Goal: Find specific page/section: Find specific page/section

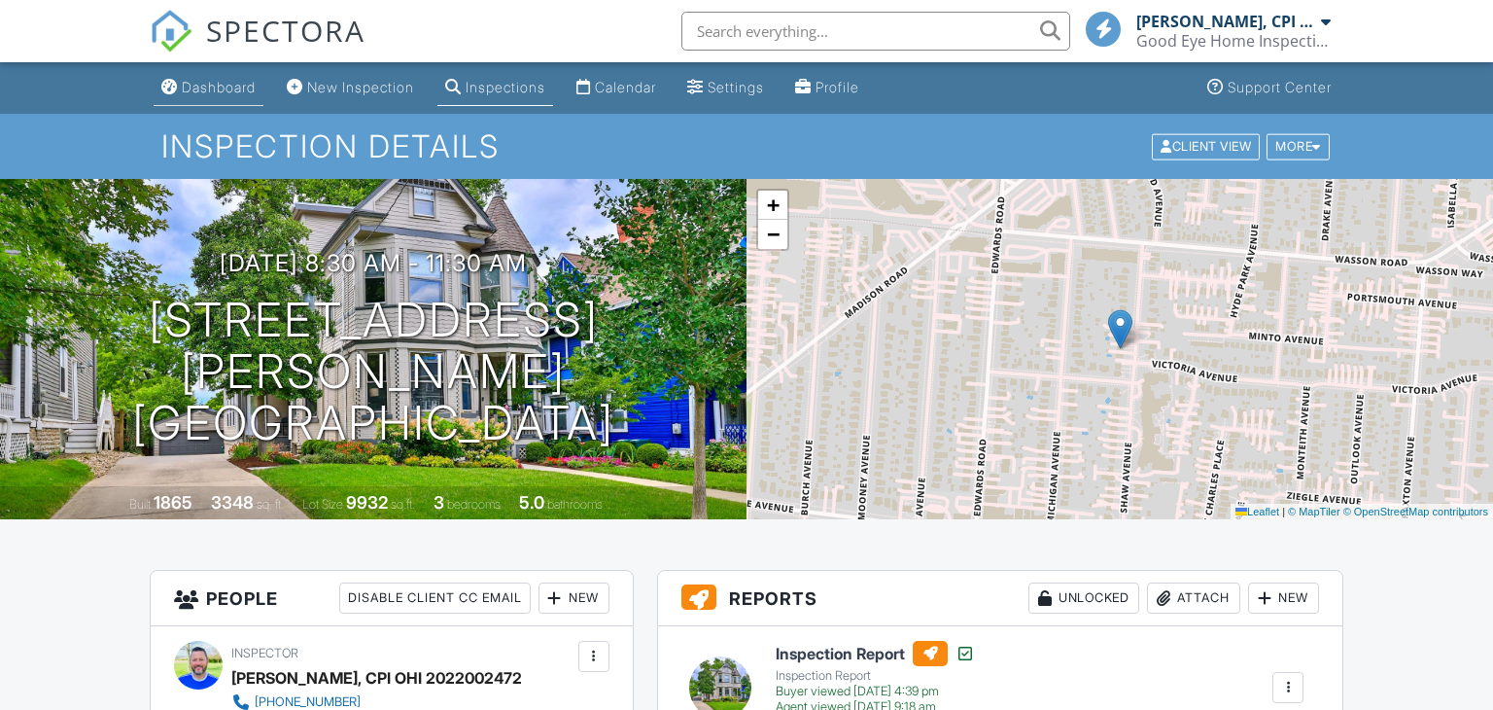
click at [226, 85] on div "Dashboard" at bounding box center [219, 87] width 74 height 17
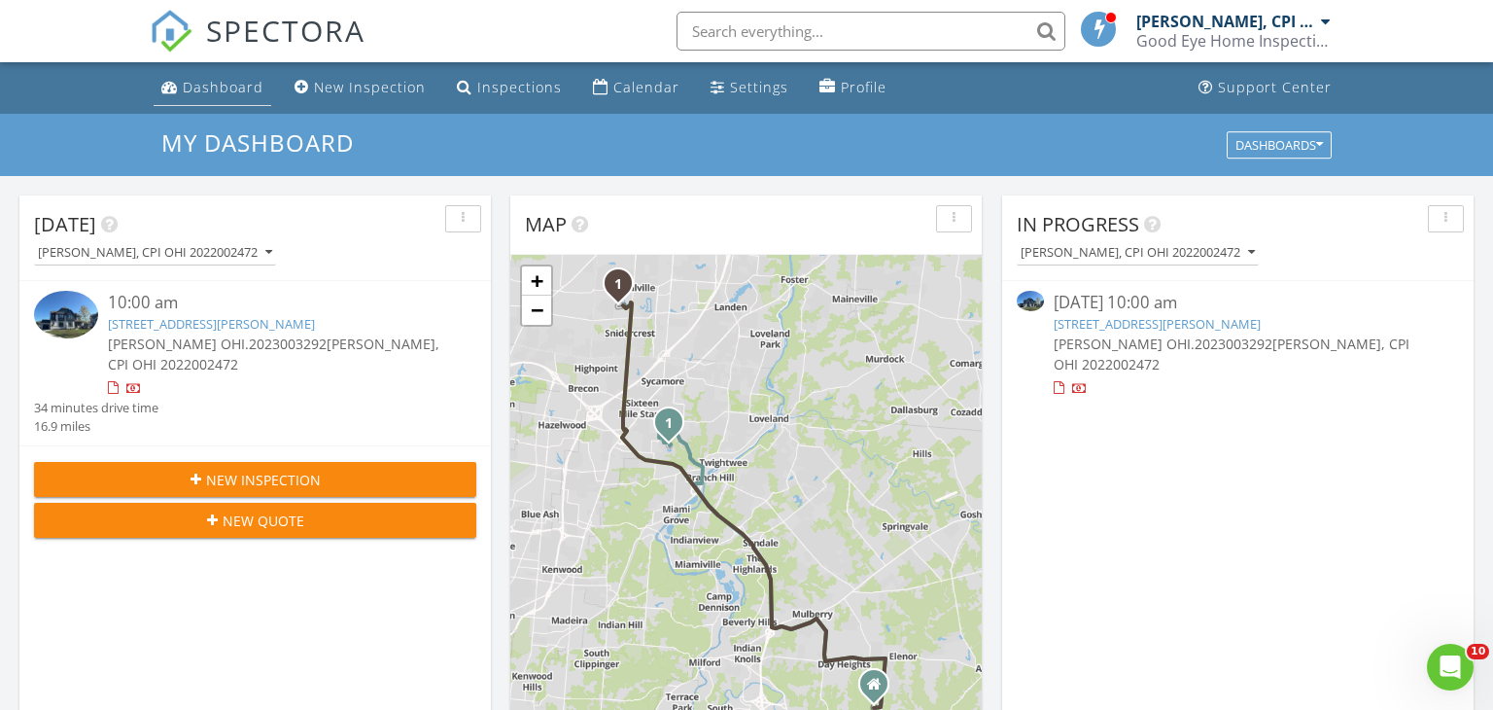
click at [236, 90] on div "Dashboard" at bounding box center [223, 87] width 81 height 18
click at [488, 87] on div "Inspections" at bounding box center [519, 87] width 85 height 18
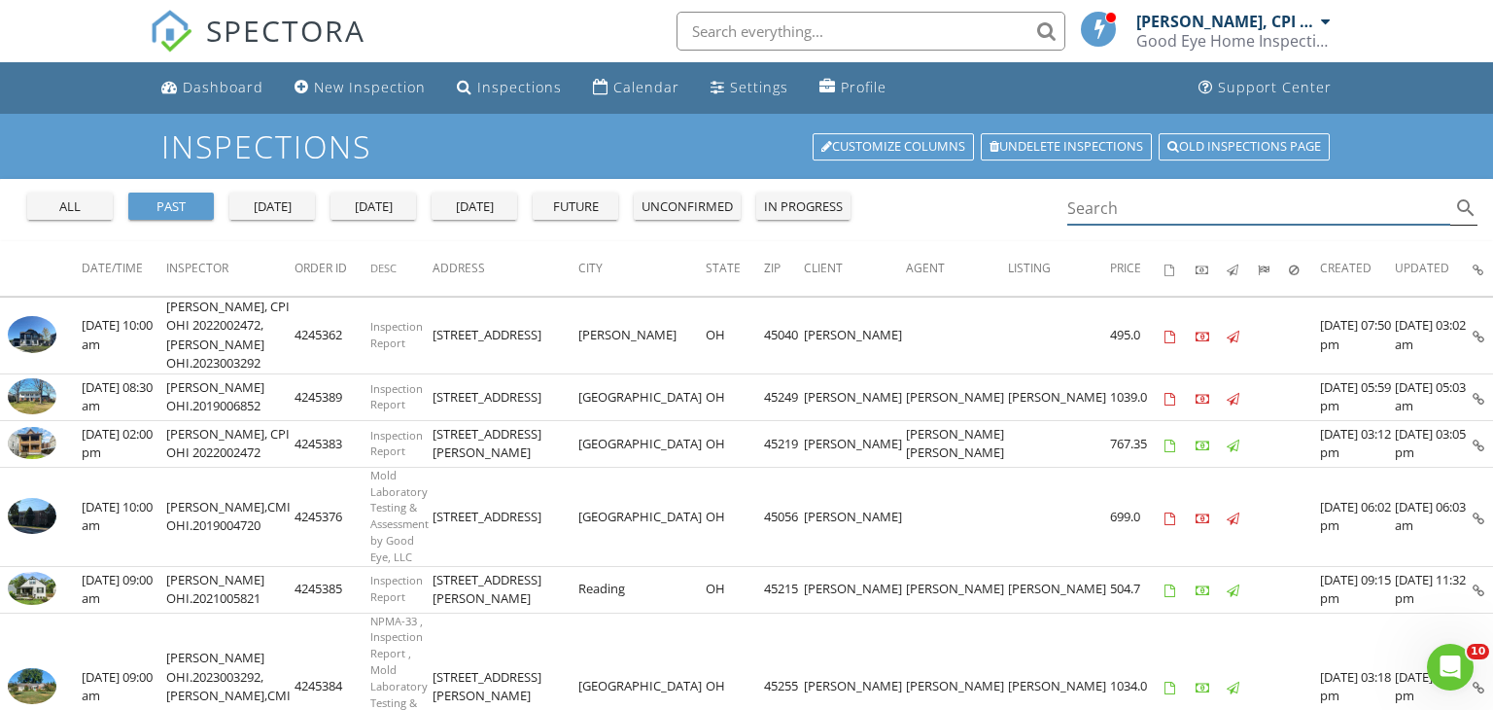
click at [1097, 212] on input "Search" at bounding box center [1258, 208] width 383 height 32
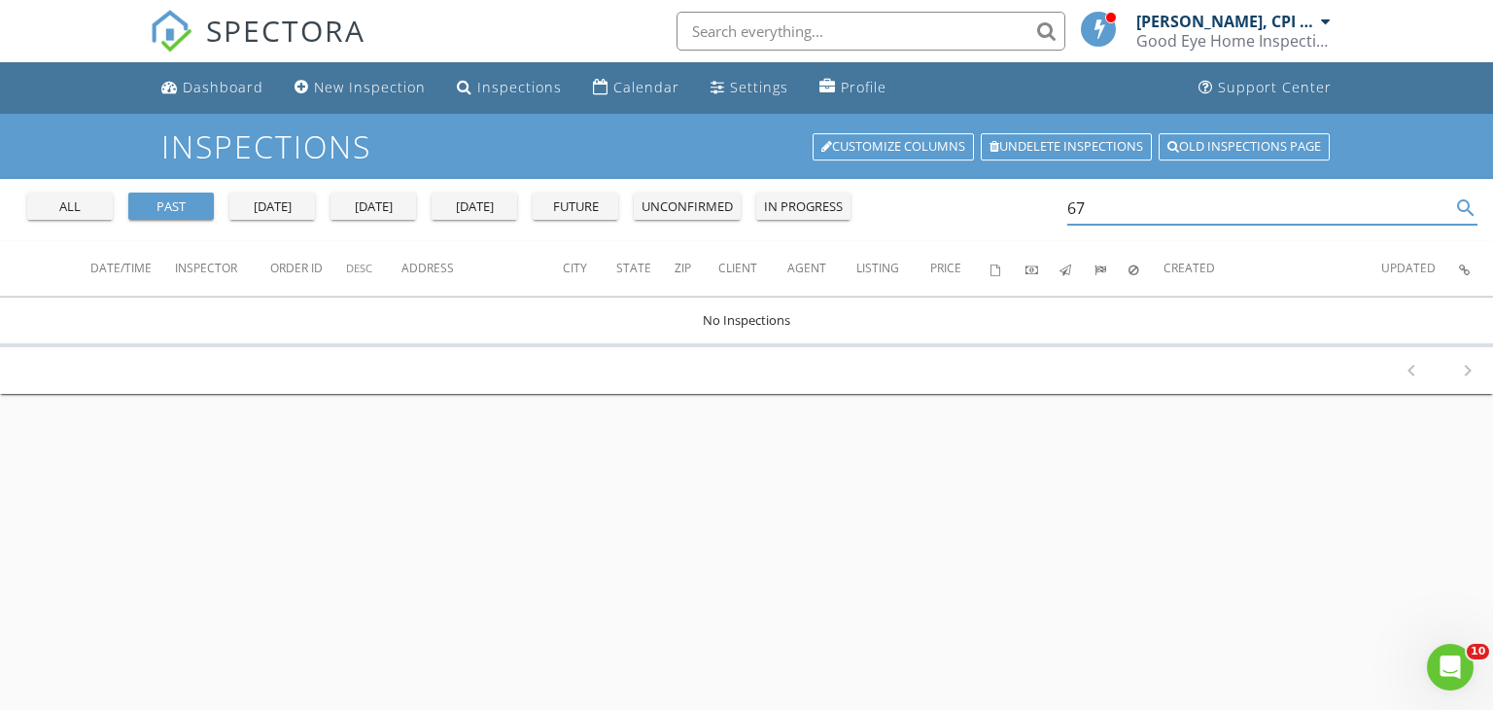
type input "6"
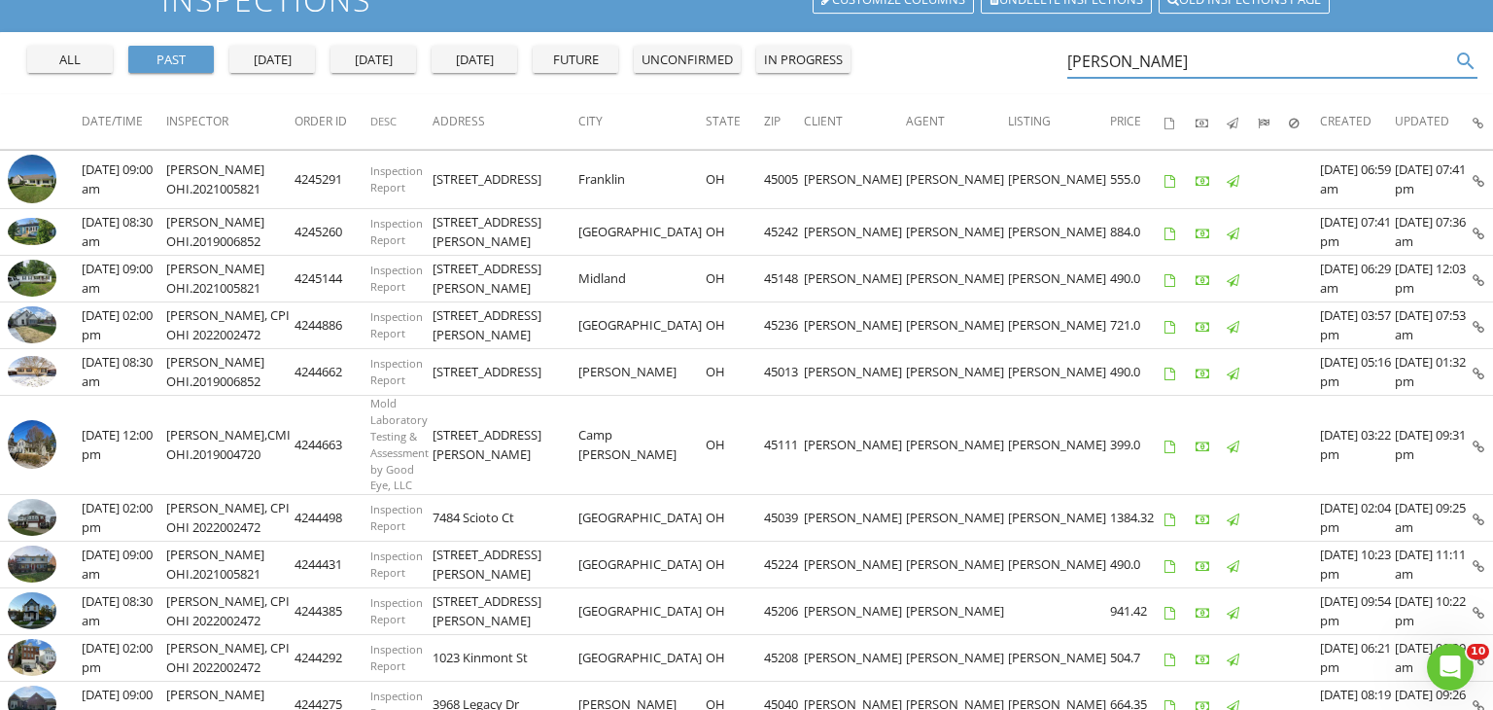
scroll to position [148, 0]
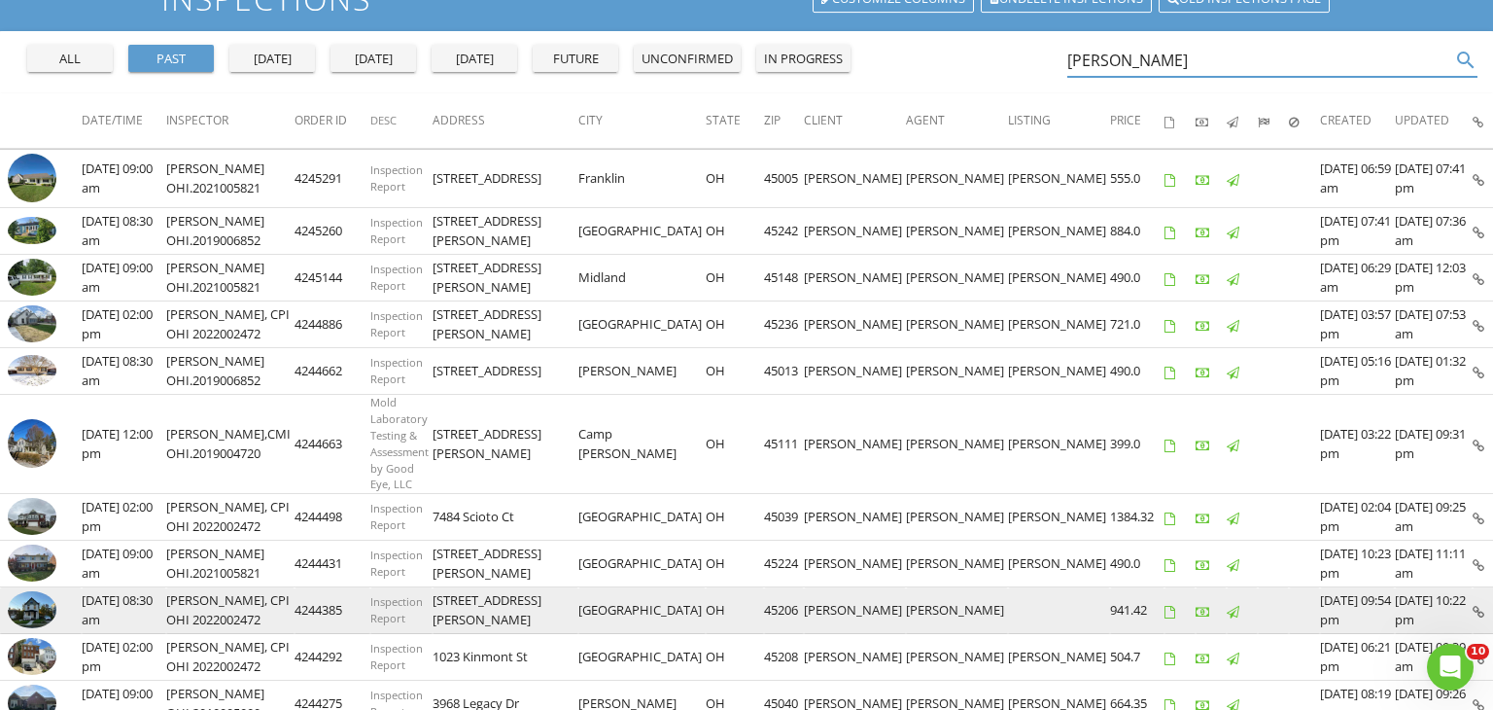
type input "leah"
click at [43, 609] on img at bounding box center [32, 609] width 49 height 36
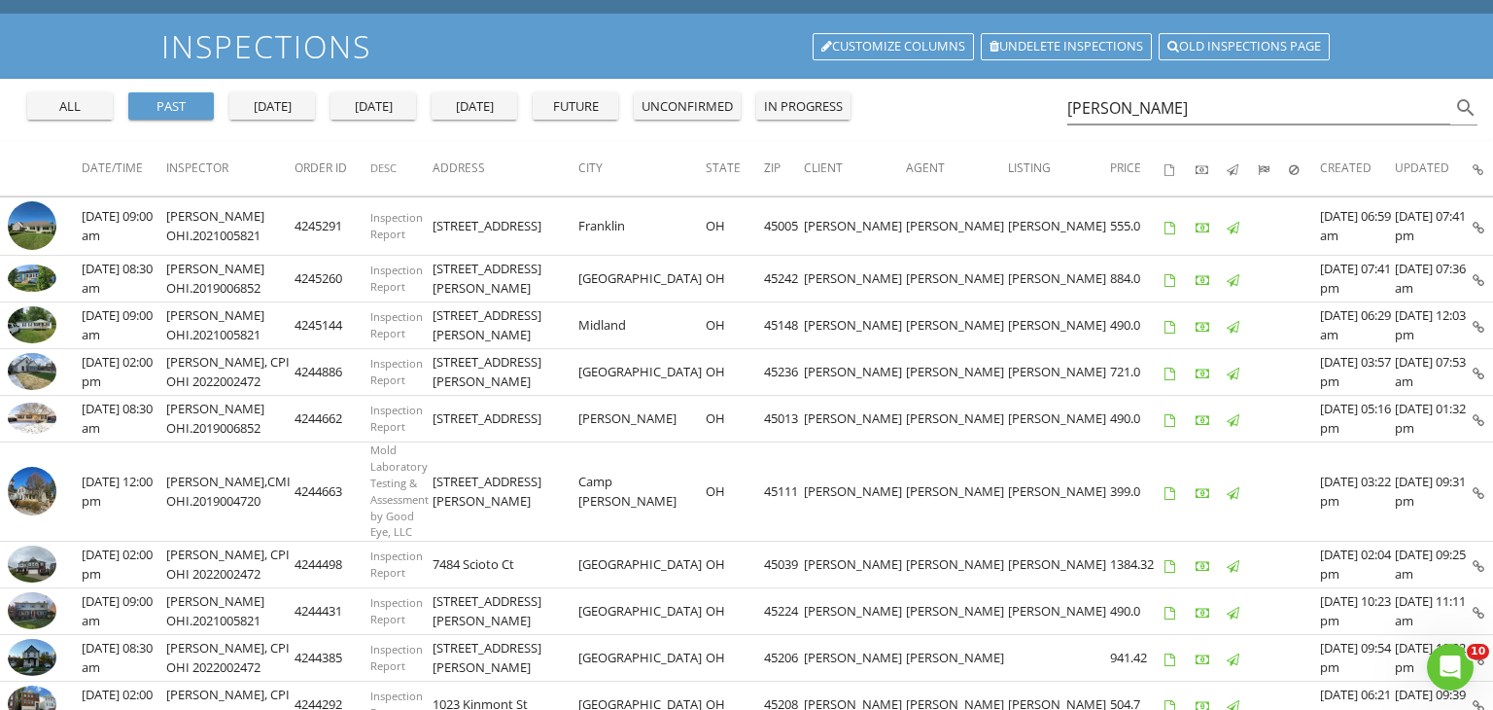
scroll to position [0, 0]
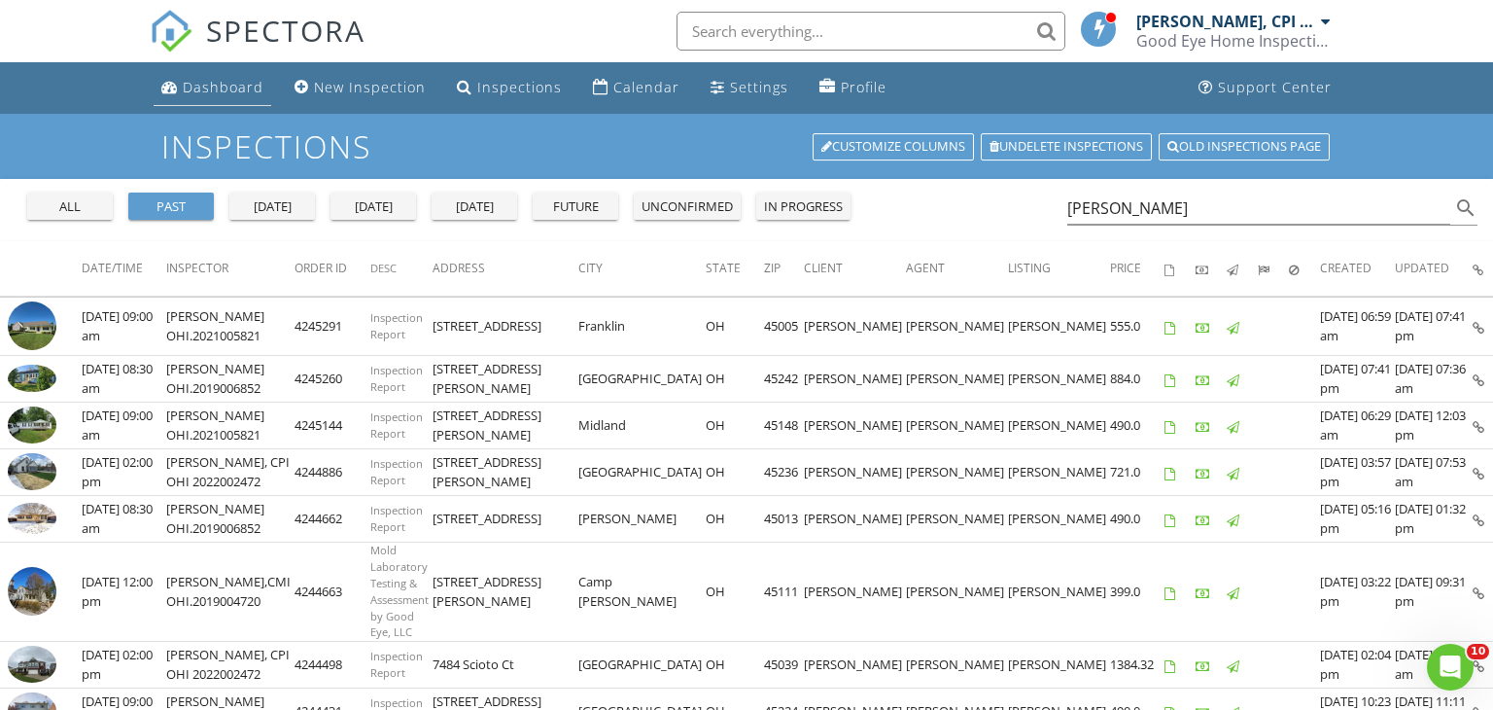
click at [221, 88] on div "Dashboard" at bounding box center [223, 87] width 81 height 18
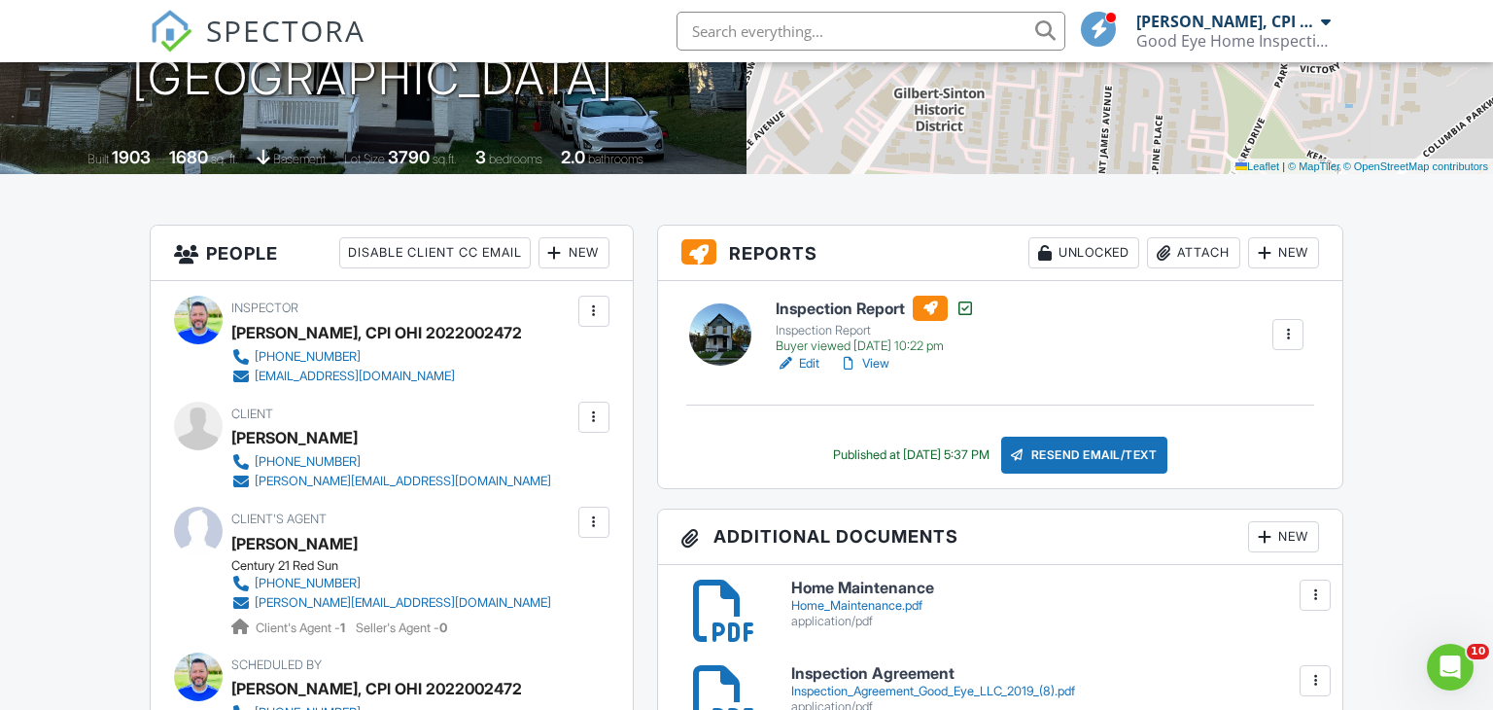
scroll to position [365, 0]
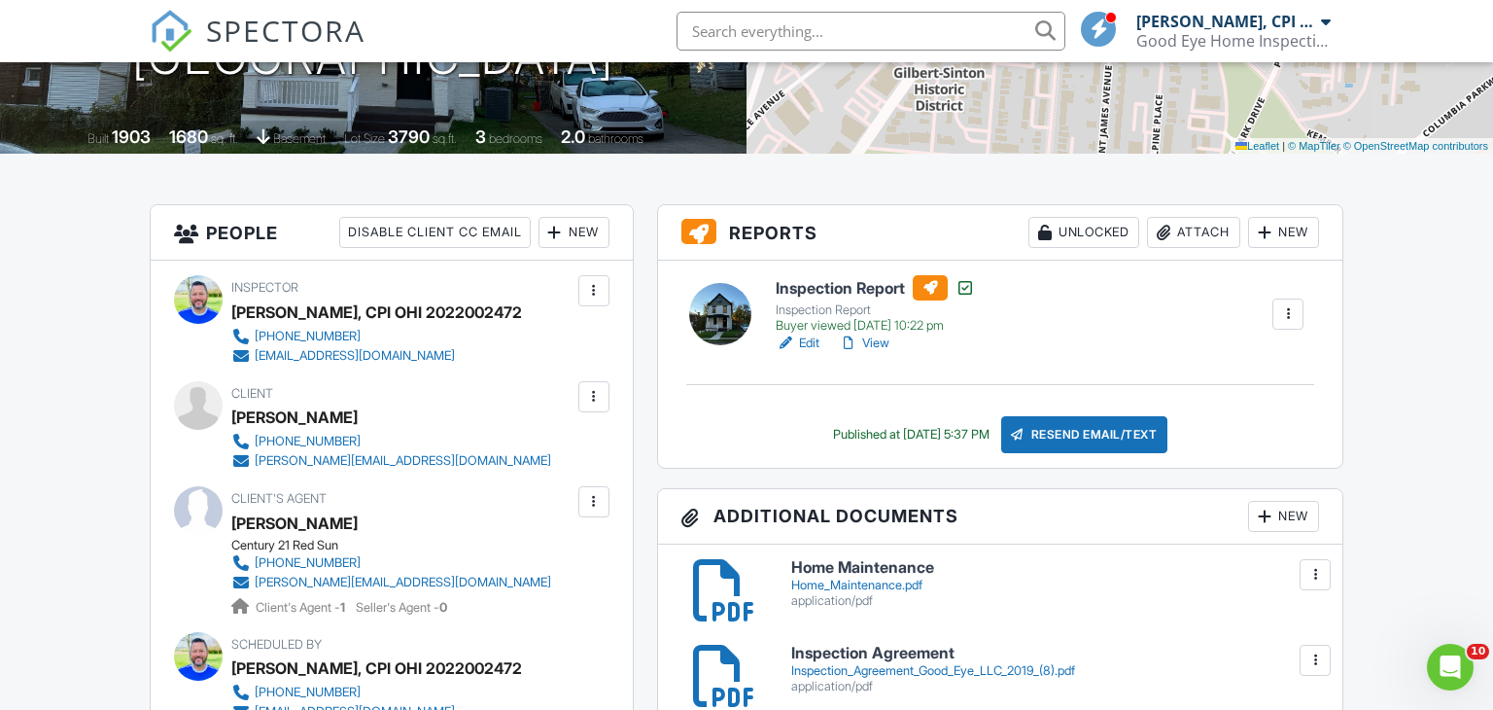
click at [877, 343] on link "View" at bounding box center [864, 342] width 51 height 19
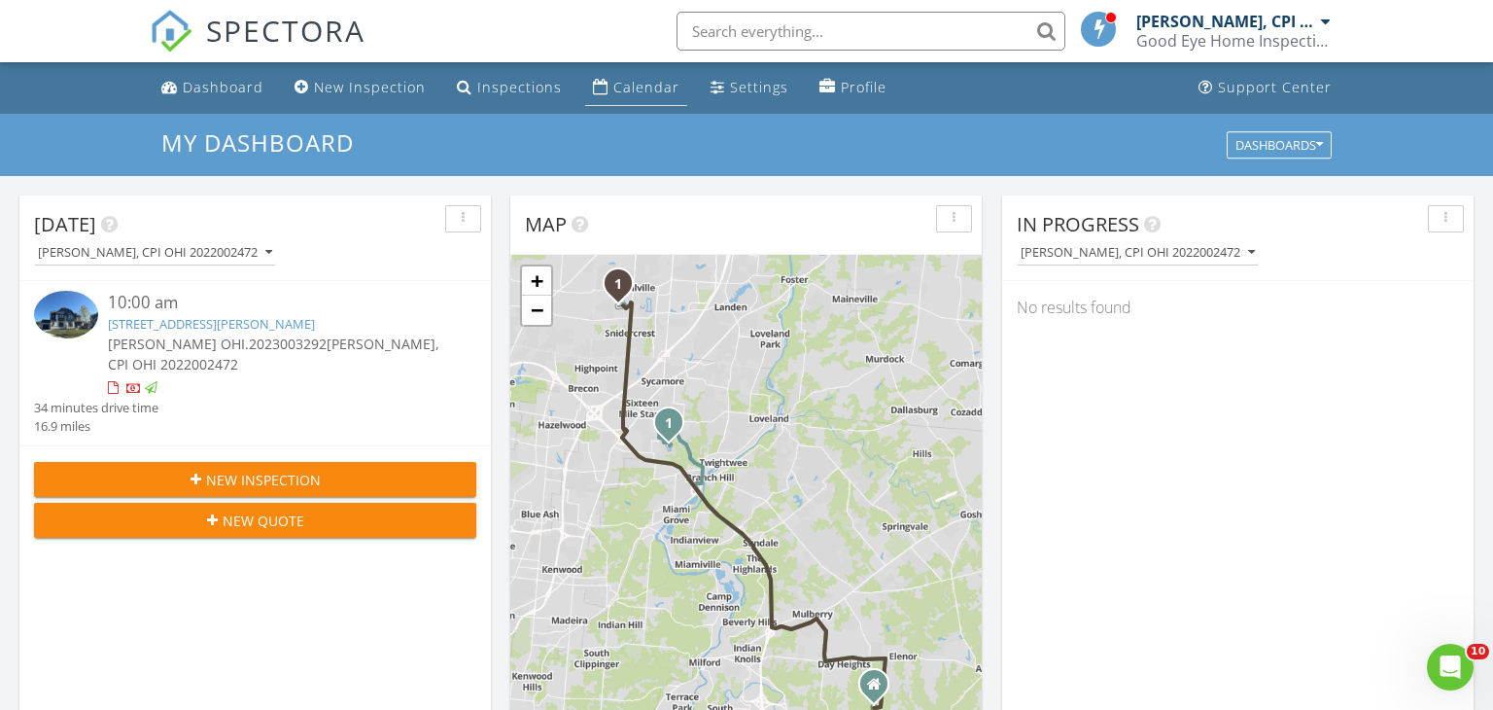
click at [632, 89] on div "Calendar" at bounding box center [646, 87] width 66 height 18
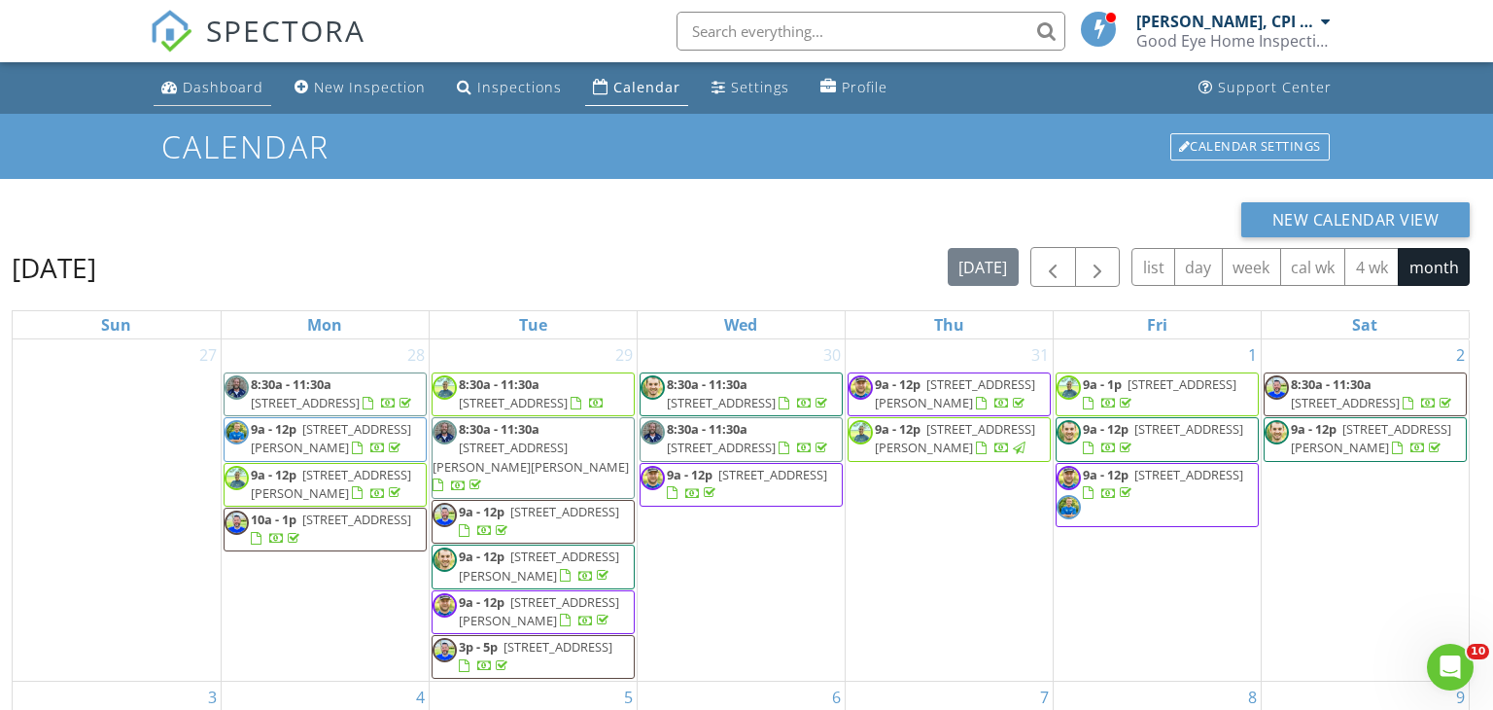
click at [245, 90] on div "Dashboard" at bounding box center [223, 87] width 81 height 18
